Goal: Task Accomplishment & Management: Manage account settings

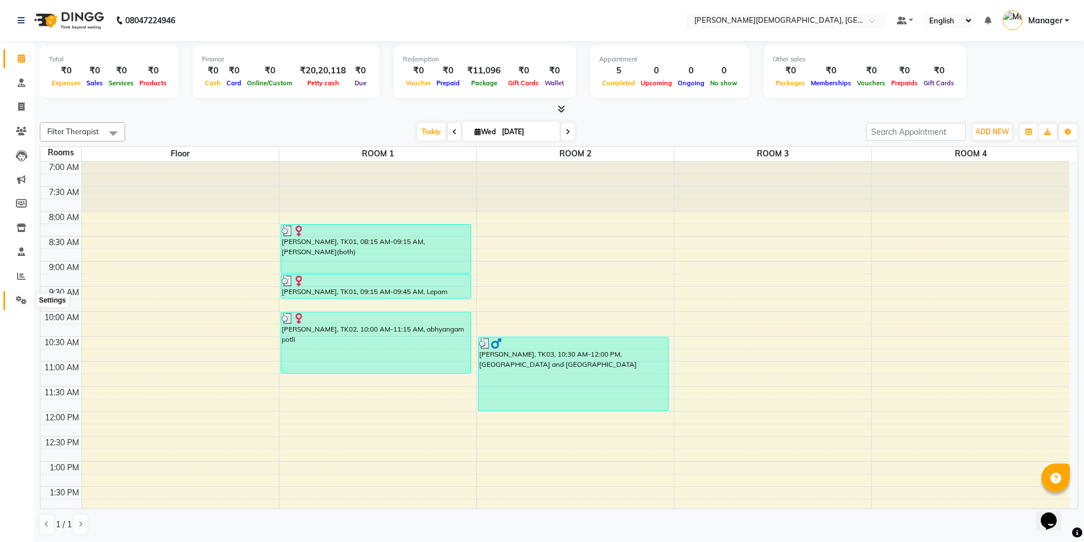
click at [18, 302] on icon at bounding box center [21, 300] width 11 height 9
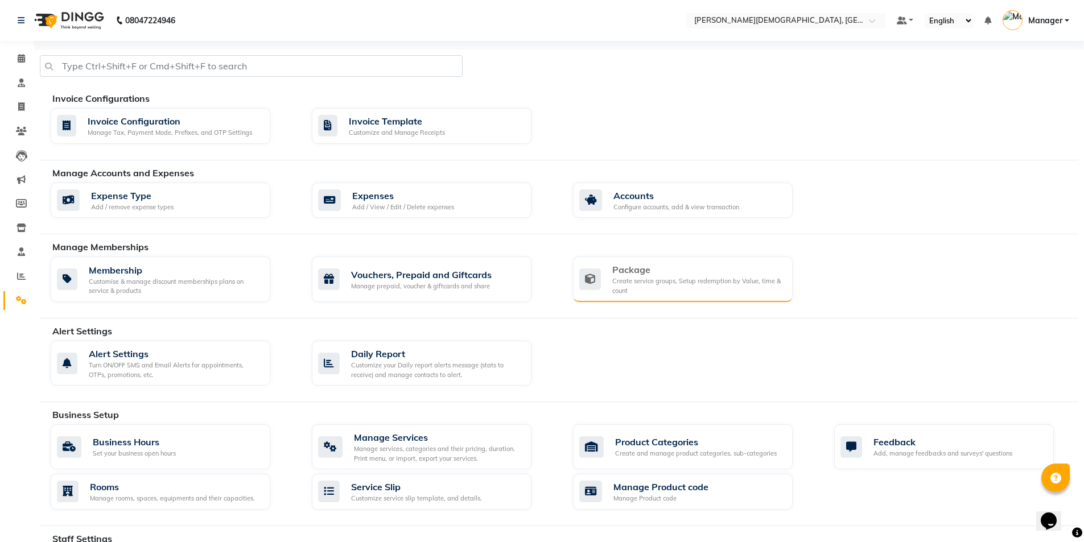
click at [622, 270] on div "Package" at bounding box center [697, 270] width 171 height 14
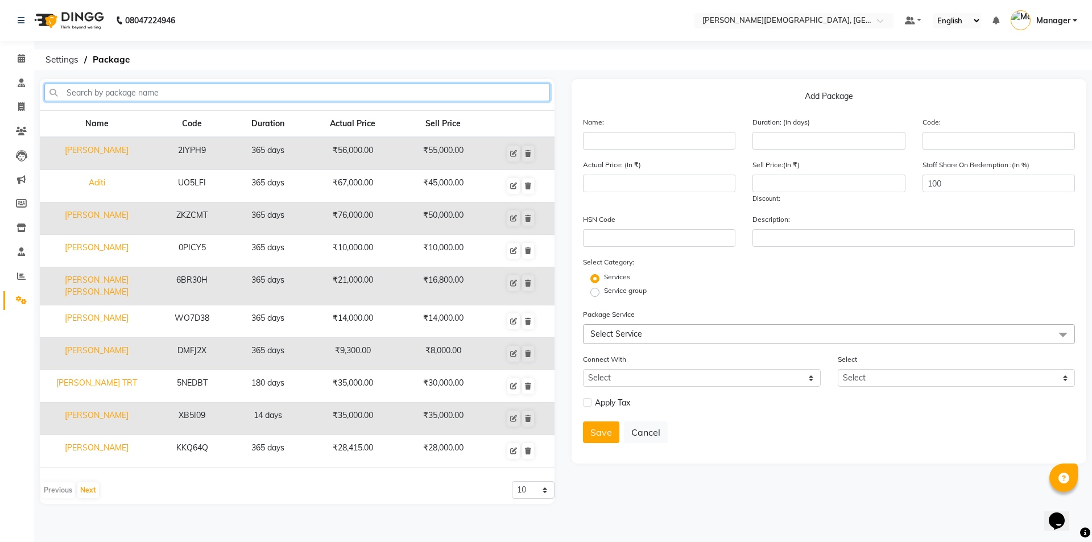
click at [399, 97] on input "text" at bounding box center [297, 93] width 506 height 18
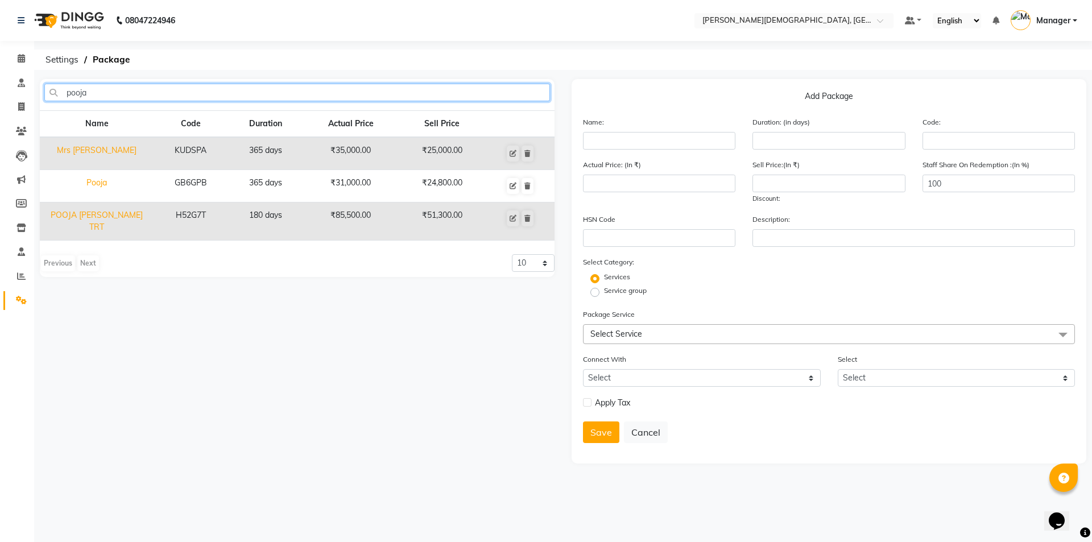
type input "pooja"
click at [104, 185] on td "Pooja" at bounding box center [97, 186] width 114 height 32
type input "Pooja"
type input "365"
type input "GB6GPB"
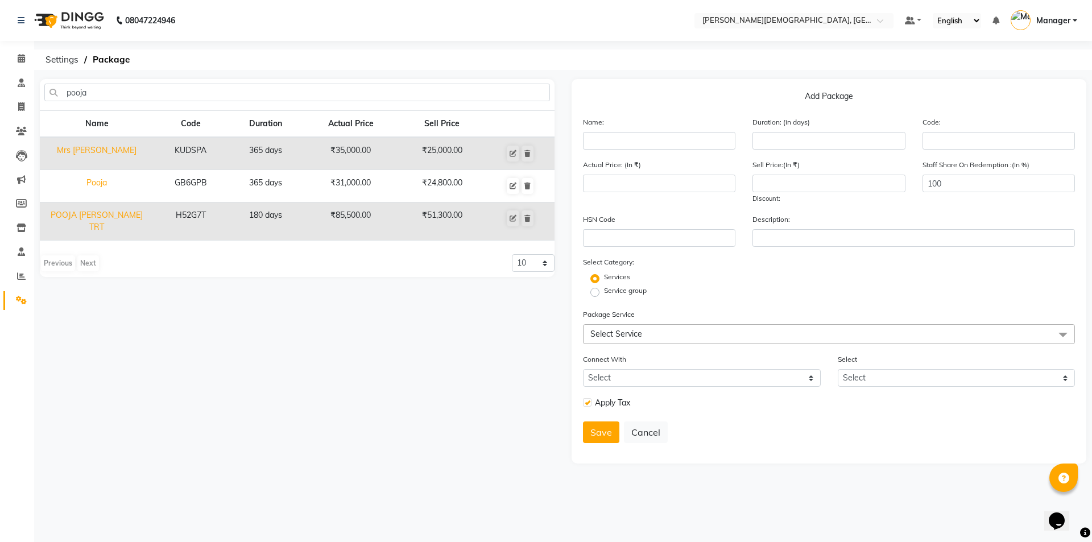
type input "31000"
type input "24800"
checkbox input "true"
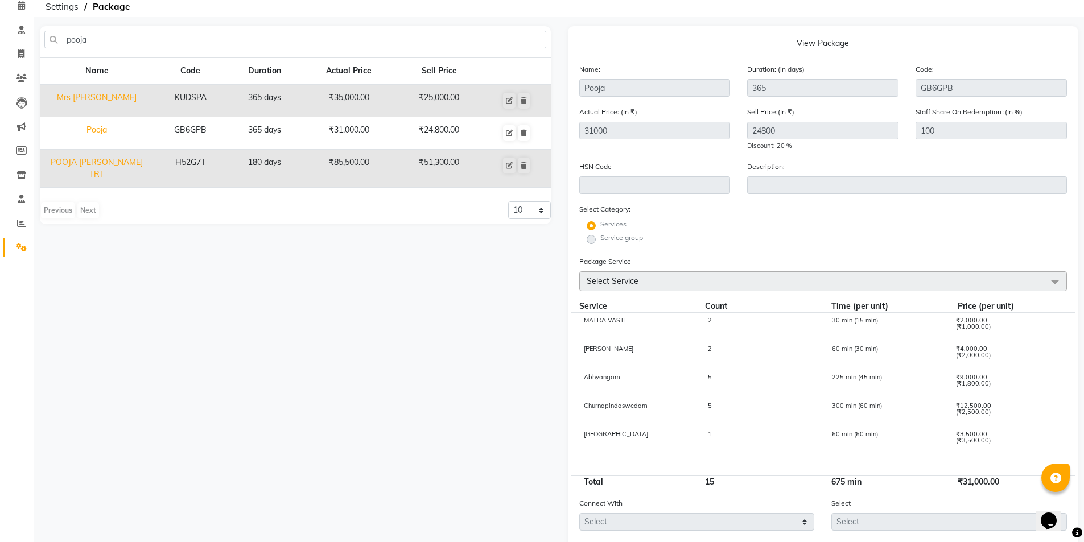
scroll to position [51, 0]
